Goal: Find specific page/section: Find specific page/section

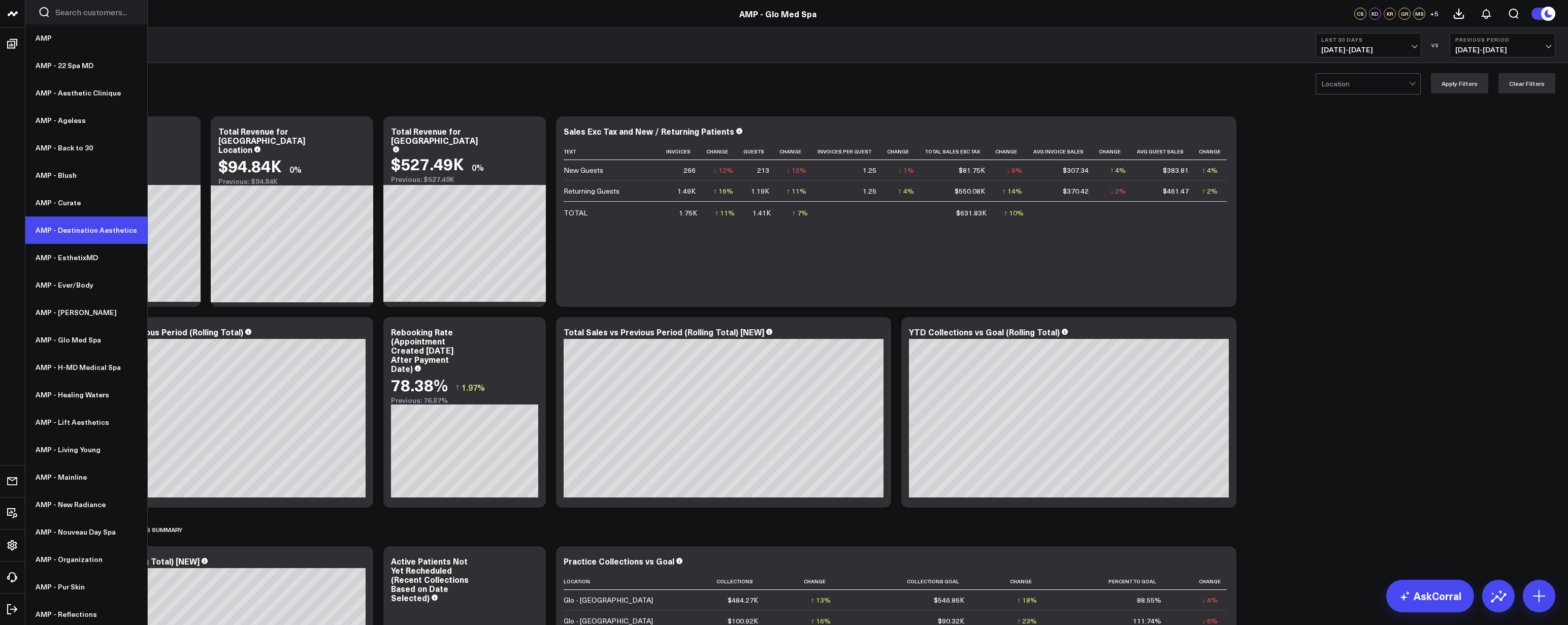
scroll to position [48, 0]
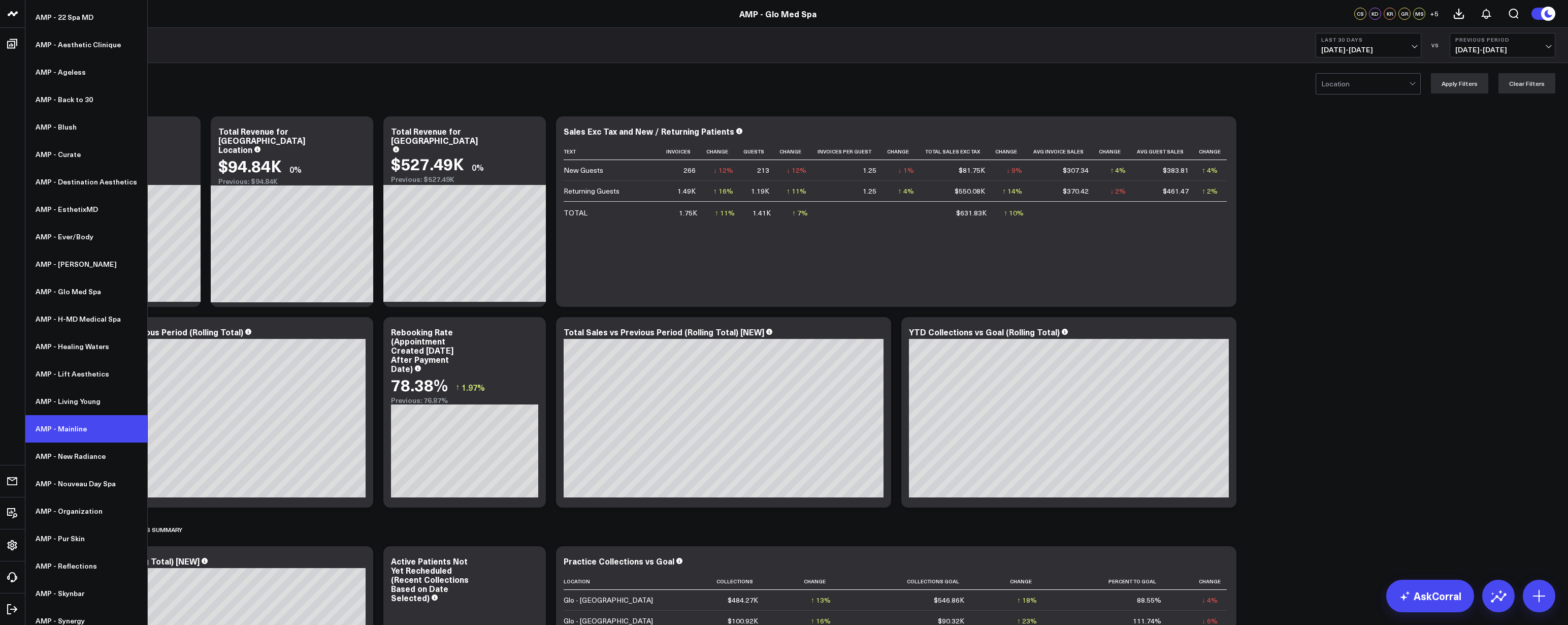
click at [66, 426] on link "AMP - Mainline" at bounding box center [86, 429] width 122 height 27
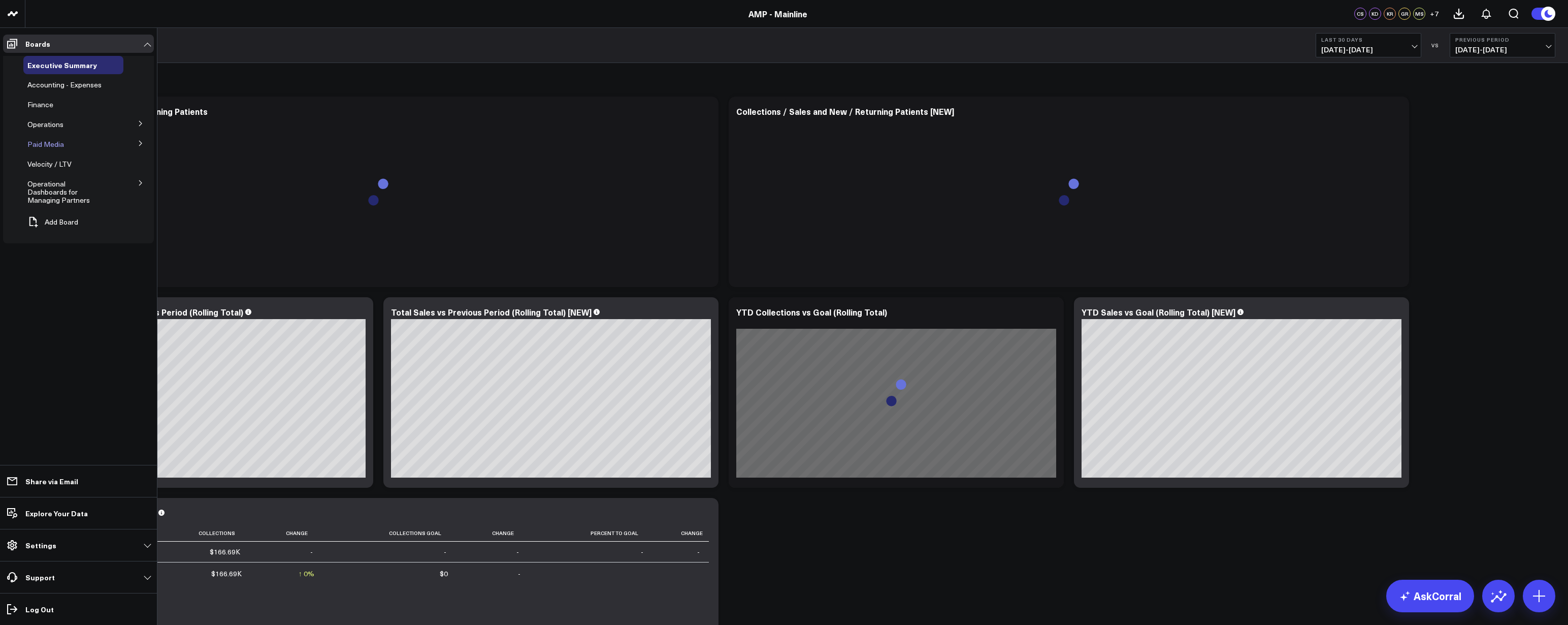
click at [46, 143] on span "Paid Media" at bounding box center [46, 144] width 37 height 10
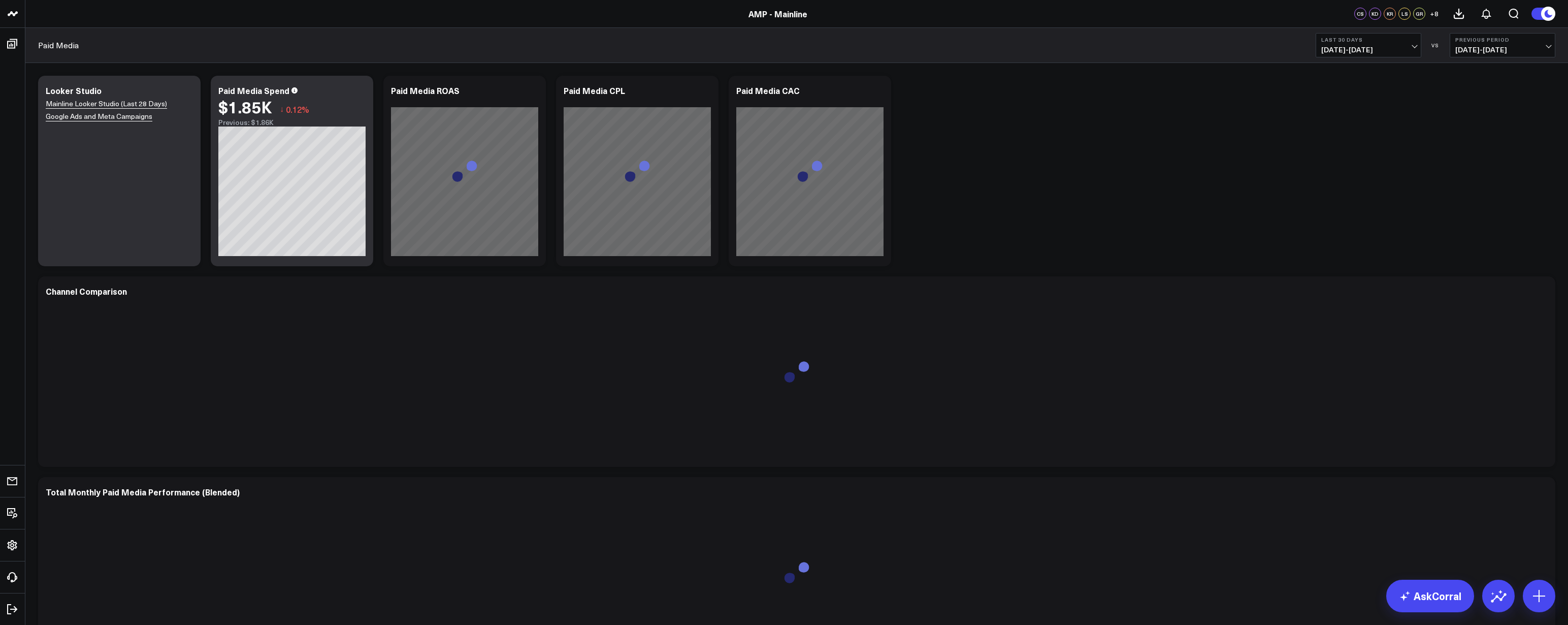
click at [1480, 51] on span "[DATE] - [DATE]" at bounding box center [1502, 49] width 94 height 8
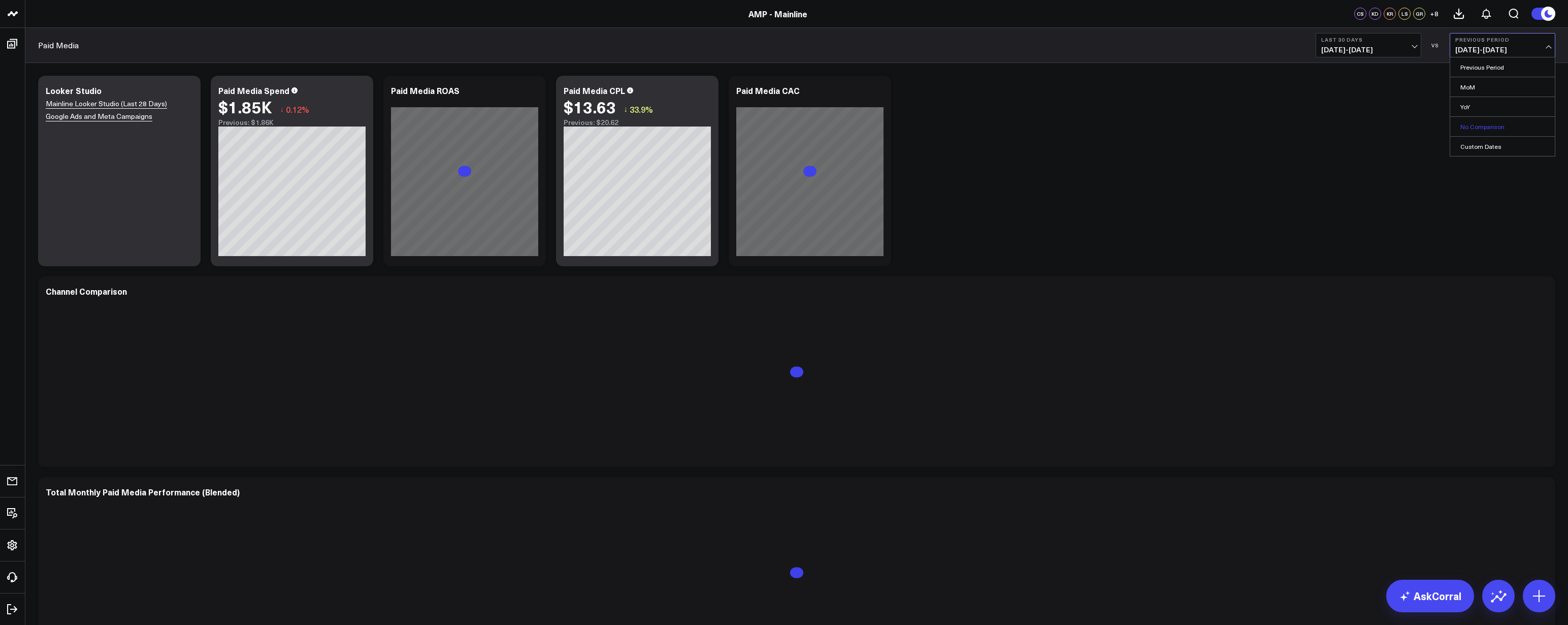
click at [1482, 133] on link "No Comparison" at bounding box center [1502, 127] width 105 height 19
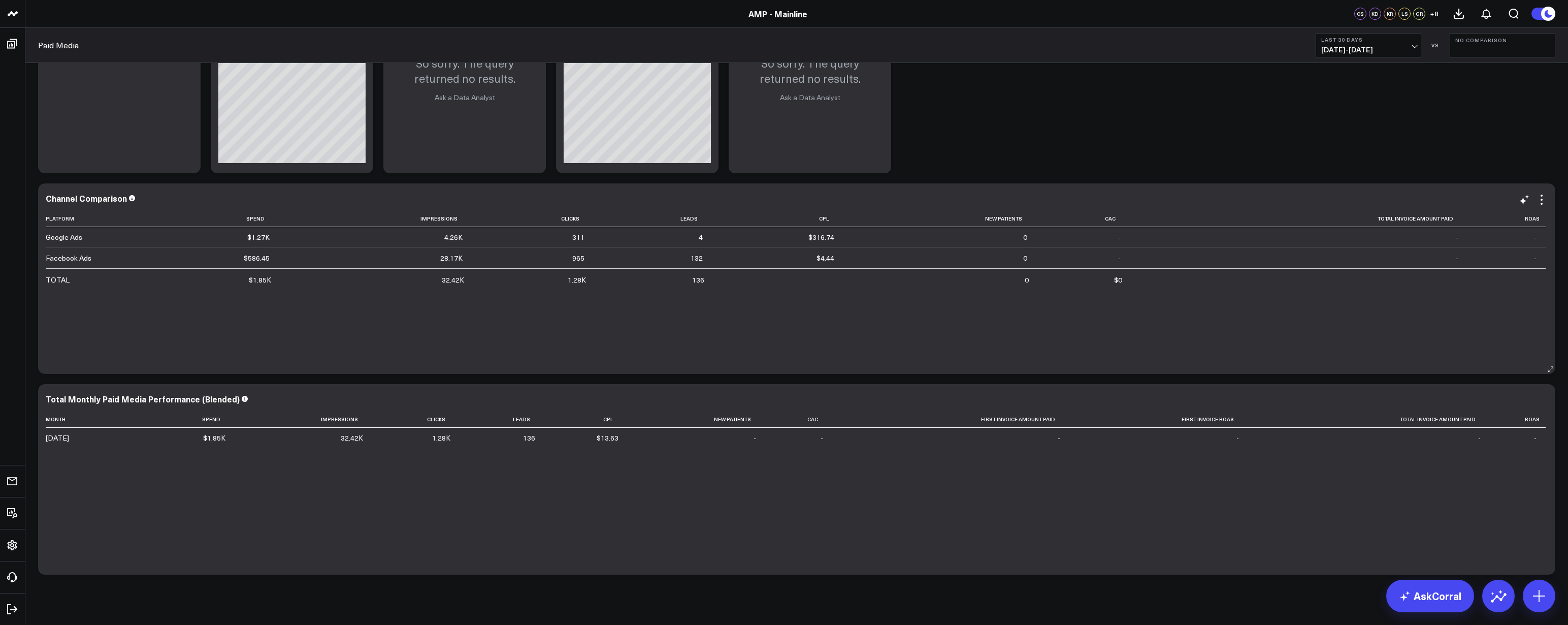
scroll to position [79, 0]
